Goal: Download file/media

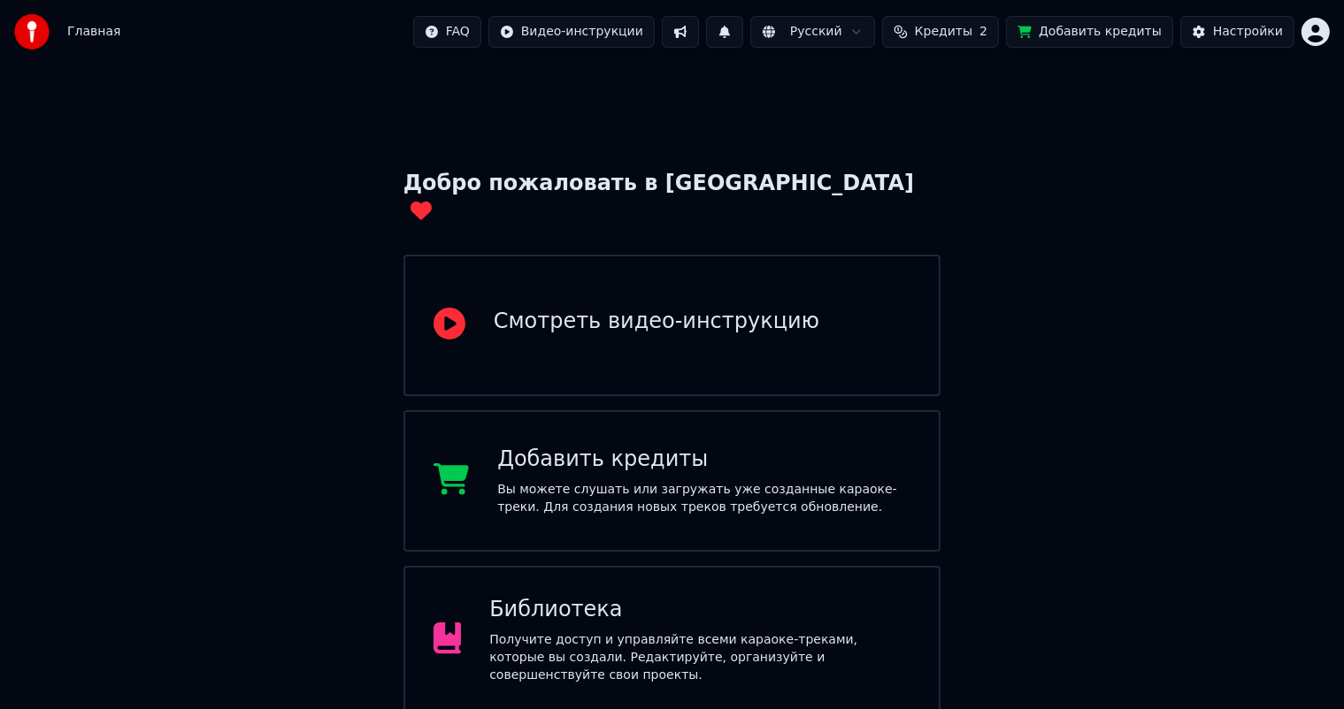
click at [620, 596] on div "Библиотека" at bounding box center [699, 610] width 421 height 28
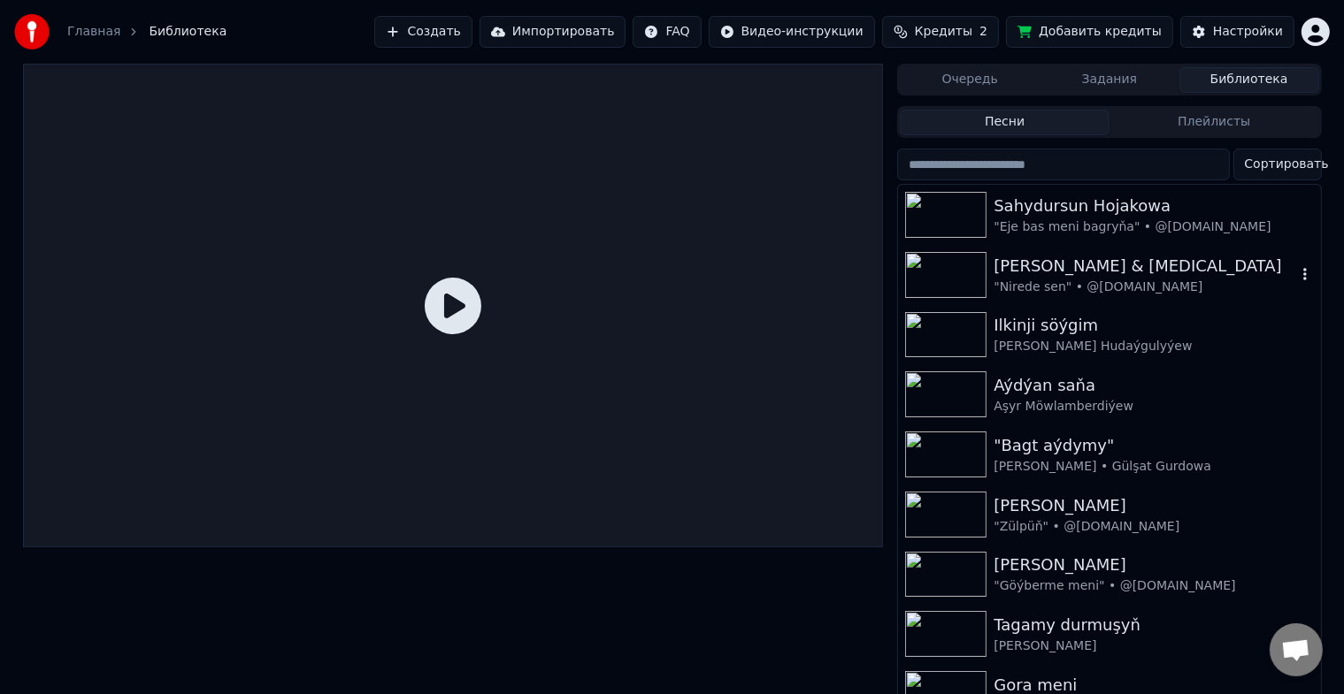
click at [931, 272] on img at bounding box center [945, 275] width 81 height 46
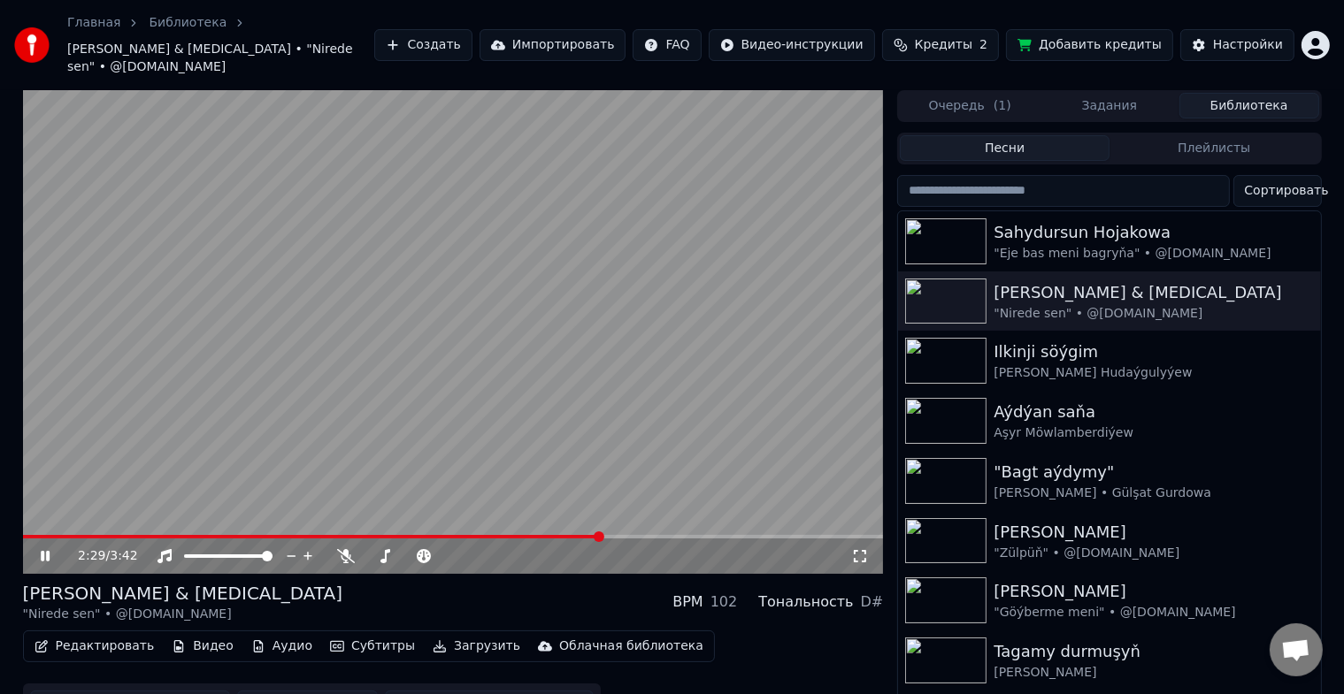
click at [42, 551] on icon at bounding box center [45, 556] width 9 height 11
click at [302, 691] on button "Скачать видео" at bounding box center [307, 707] width 141 height 32
